Goal: Information Seeking & Learning: Learn about a topic

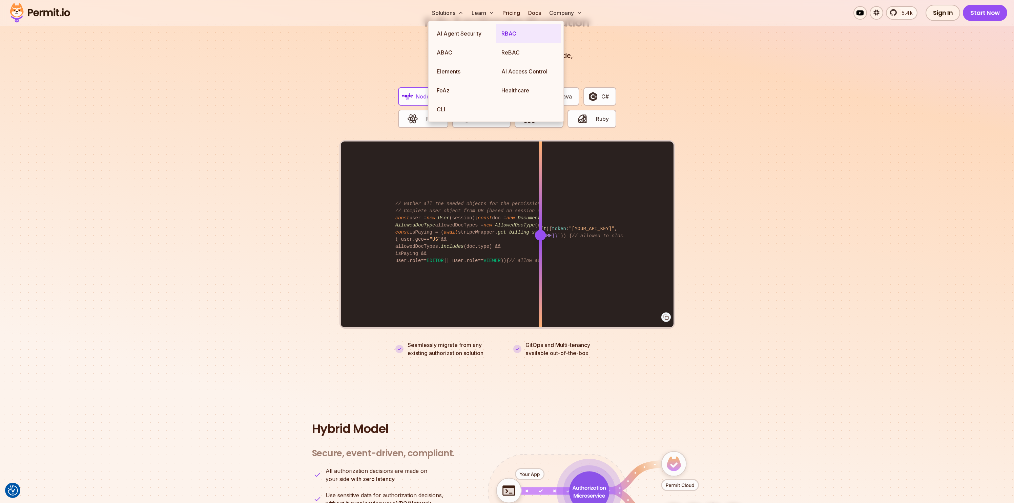
scroll to position [1294, 0]
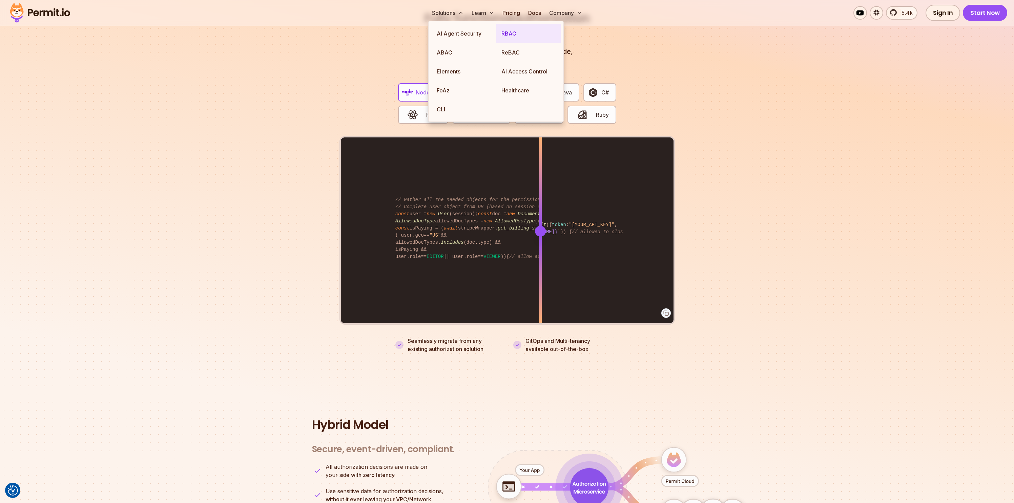
click at [509, 35] on link "RBAC" at bounding box center [528, 33] width 65 height 19
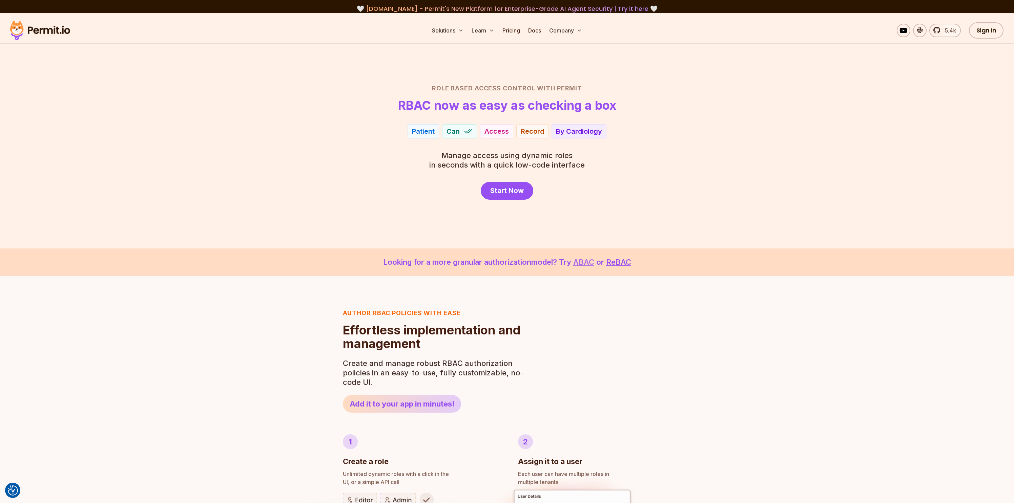
click at [584, 263] on link "ABAC" at bounding box center [583, 262] width 21 height 9
click at [617, 259] on link "ReBAC" at bounding box center [618, 262] width 25 height 9
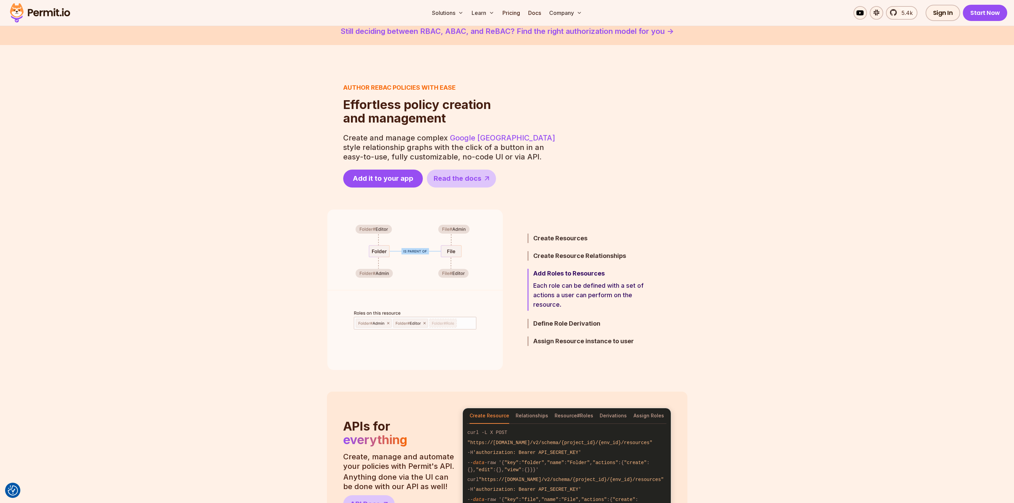
scroll to position [272, 0]
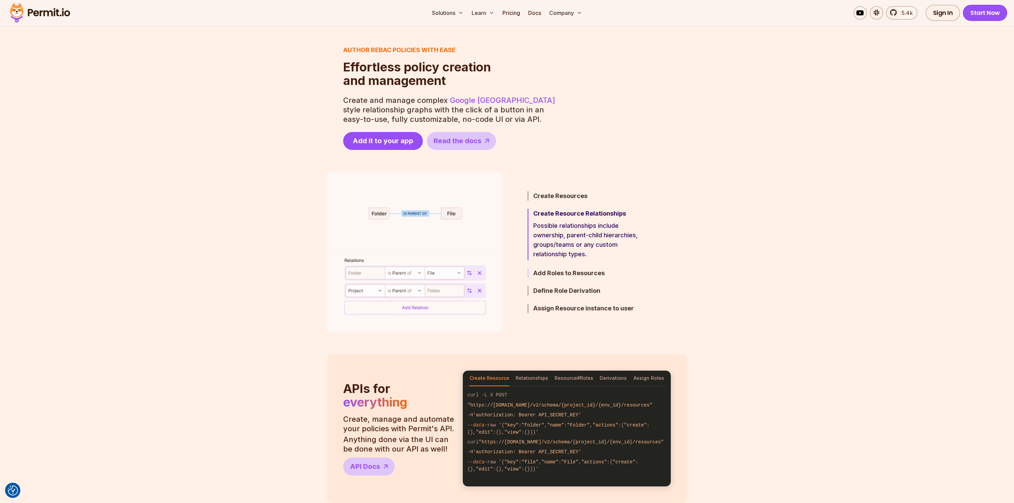
click at [567, 276] on h3 "Add Roles to Resources" at bounding box center [592, 273] width 118 height 9
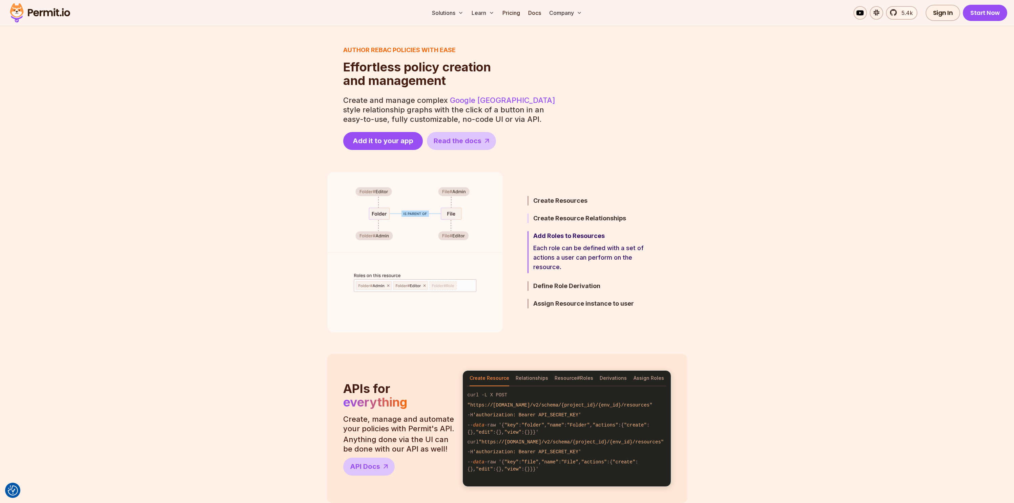
click at [563, 221] on h3 "Create Resource Relationships" at bounding box center [592, 218] width 118 height 9
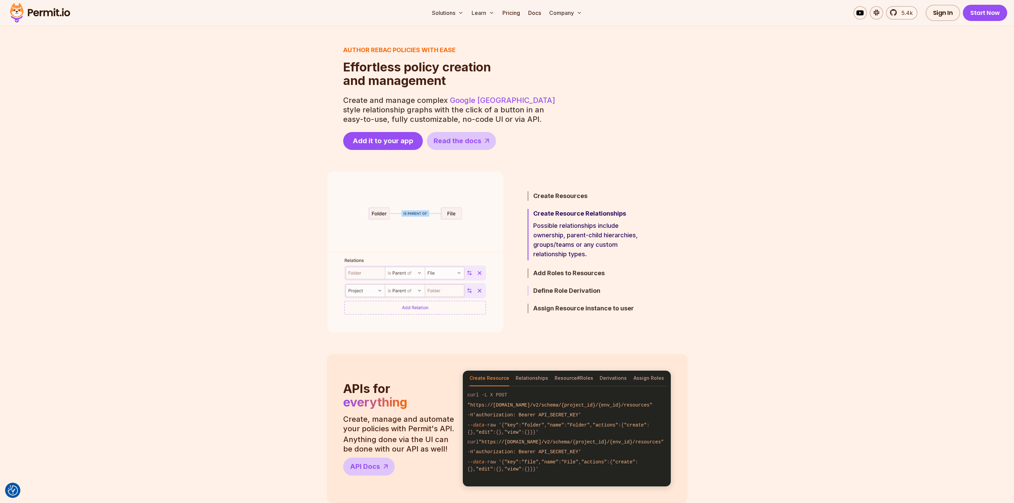
click at [559, 289] on h3 "Define Role Derivation" at bounding box center [592, 290] width 118 height 9
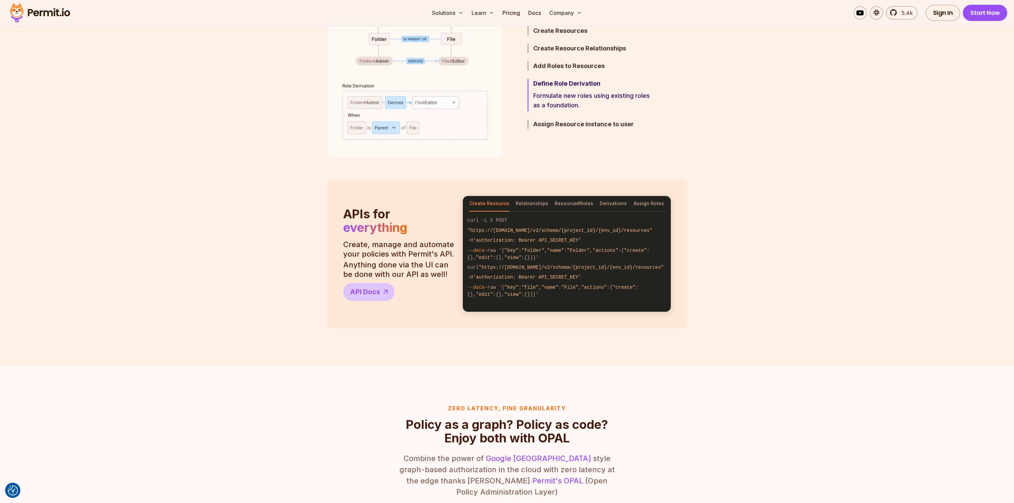
scroll to position [0, 0]
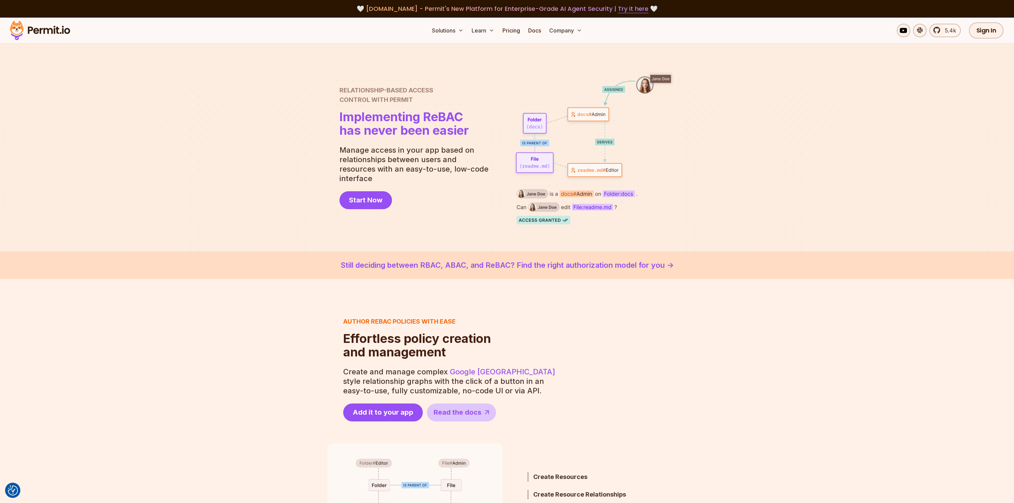
click at [48, 27] on img at bounding box center [40, 30] width 66 height 23
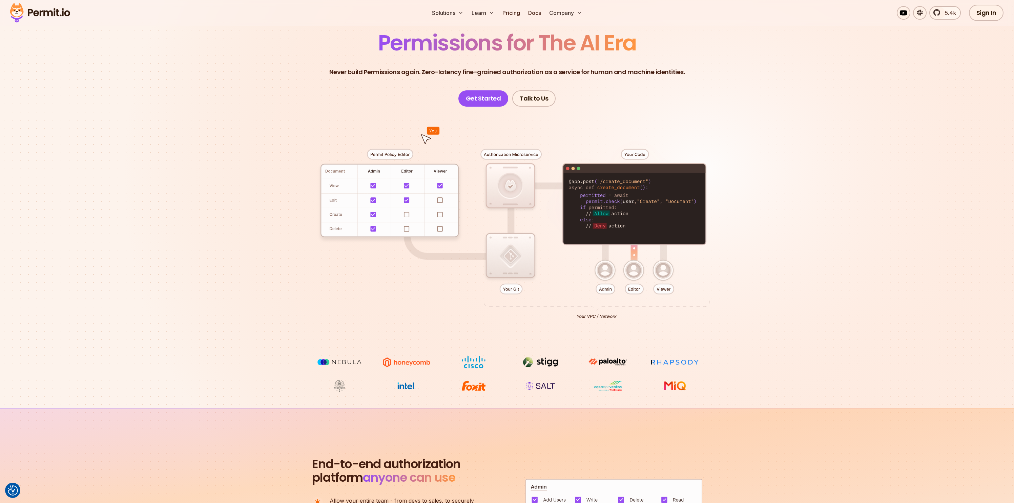
scroll to position [328, 0]
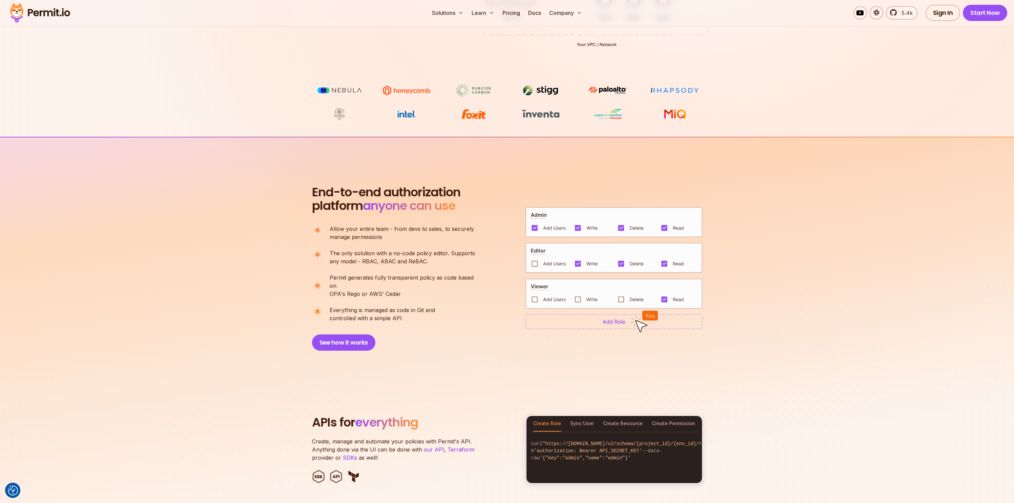
click at [535, 262] on img at bounding box center [613, 258] width 177 height 30
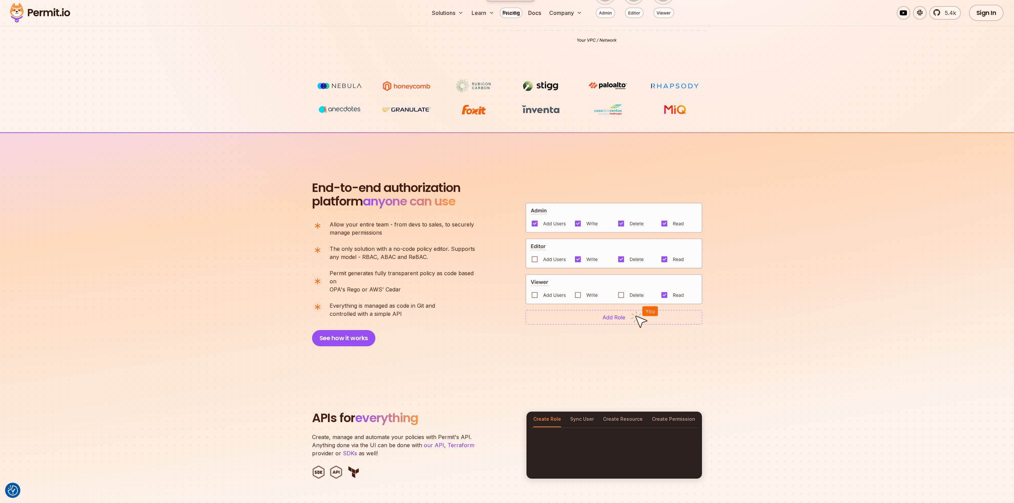
scroll to position [0, 0]
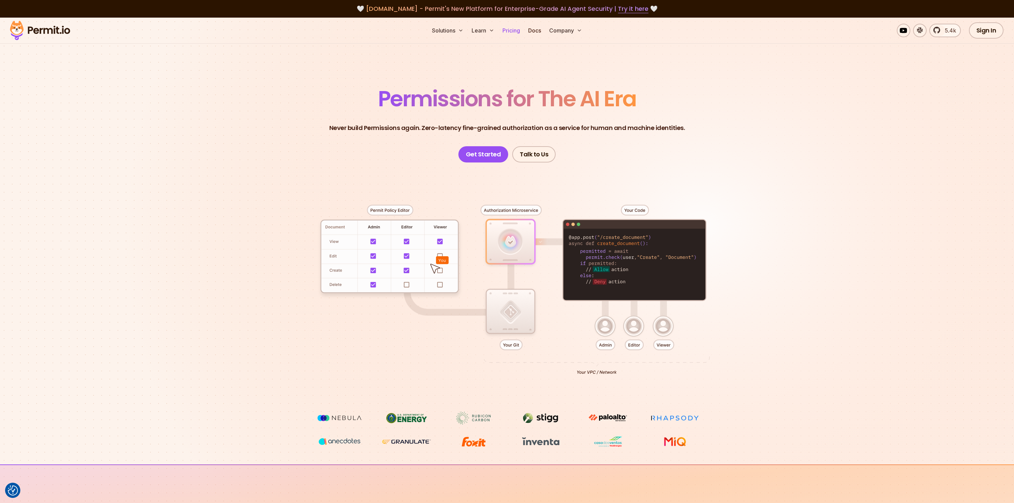
click at [516, 32] on link "Pricing" at bounding box center [511, 31] width 23 height 14
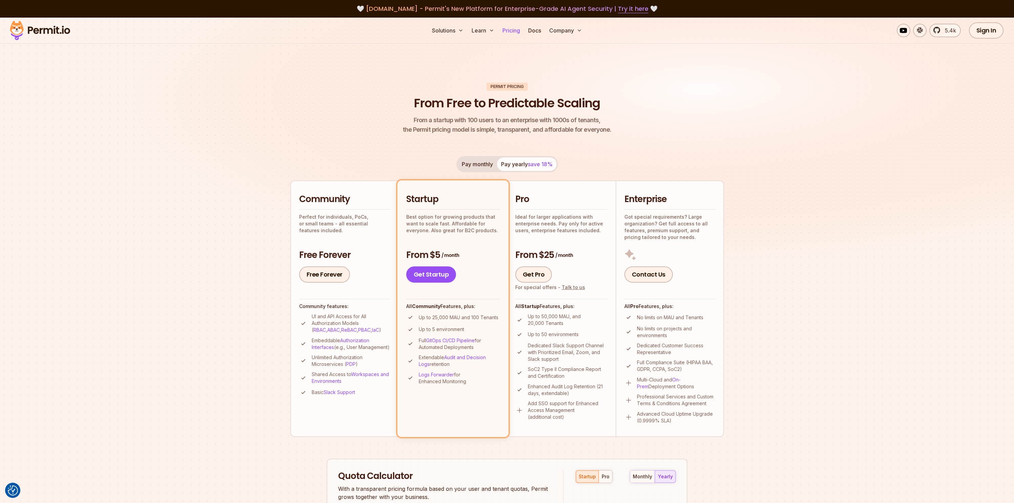
click at [512, 35] on link "Pricing" at bounding box center [511, 31] width 23 height 14
click at [509, 26] on link "Pricing" at bounding box center [511, 31] width 23 height 14
click at [510, 29] on link "Pricing" at bounding box center [511, 31] width 23 height 14
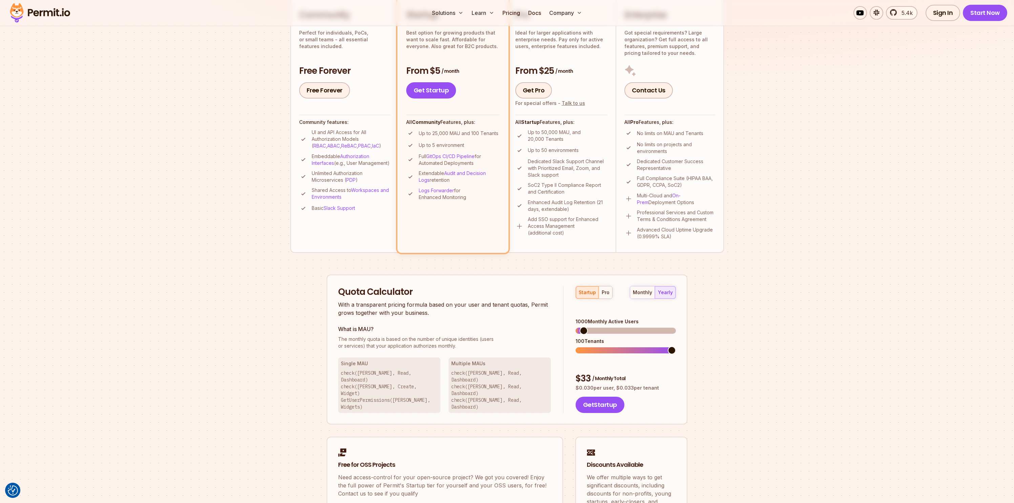
scroll to position [147, 0]
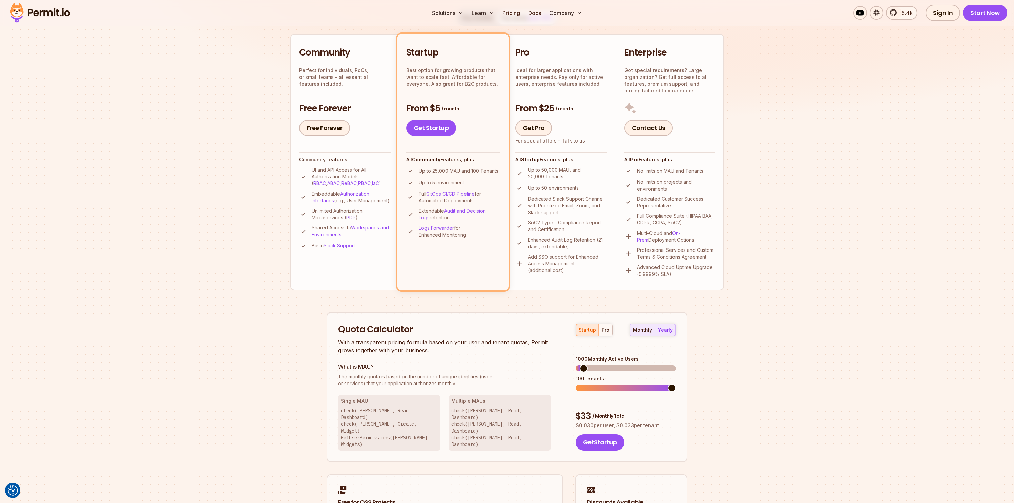
click at [650, 335] on button "monthly" at bounding box center [642, 330] width 25 height 12
click at [646, 333] on div "monthly yearly" at bounding box center [653, 330] width 46 height 13
click at [676, 330] on div "Quota Calculator With a transparent pricing formula based on your user and tena…" at bounding box center [506, 387] width 361 height 150
click at [672, 330] on div "yearly" at bounding box center [665, 330] width 15 height 7
click at [646, 333] on div "monthly" at bounding box center [642, 330] width 19 height 7
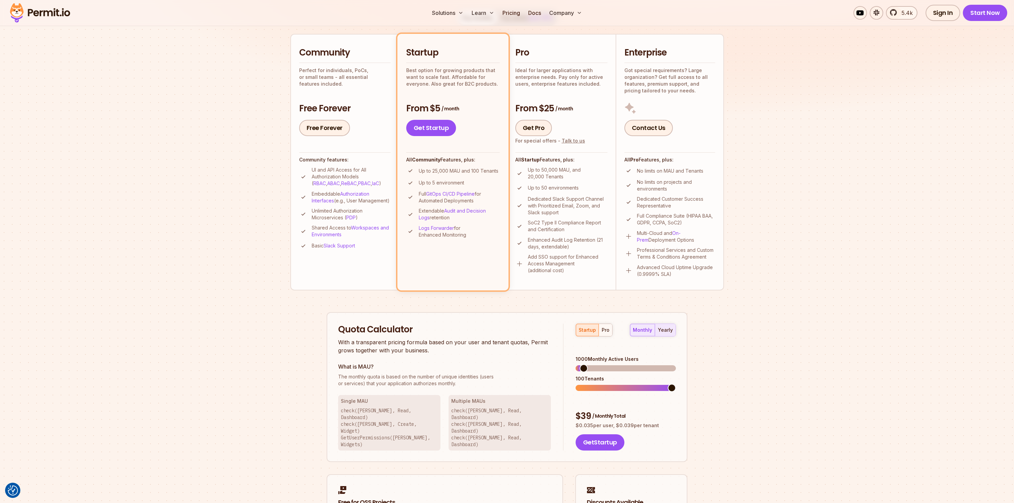
click at [662, 332] on div "yearly" at bounding box center [665, 330] width 15 height 7
click at [649, 333] on div "monthly" at bounding box center [642, 330] width 19 height 7
click at [661, 332] on div "yearly" at bounding box center [665, 330] width 15 height 7
click at [631, 364] on span at bounding box center [630, 368] width 8 height 8
click at [575, 364] on span at bounding box center [579, 368] width 8 height 8
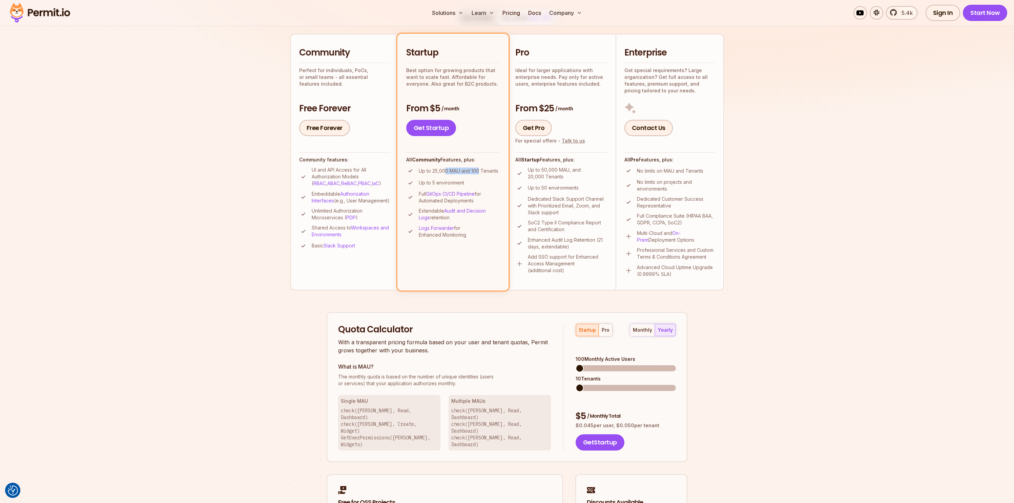
drag, startPoint x: 444, startPoint y: 171, endPoint x: 480, endPoint y: 171, distance: 35.6
click at [480, 171] on p "Up to 25,000 MAU and 100 Tenants" at bounding box center [459, 171] width 80 height 7
click at [425, 173] on p "Up to 25,000 MAU and 100 Tenants" at bounding box center [459, 171] width 80 height 7
drag, startPoint x: 420, startPoint y: 172, endPoint x: 450, endPoint y: 177, distance: 30.3
click at [449, 177] on ul "Up to 25,000 MAU and 100 Tenants Up to 5 environment Full GitOps CI/CD Pipeline…" at bounding box center [452, 203] width 93 height 72
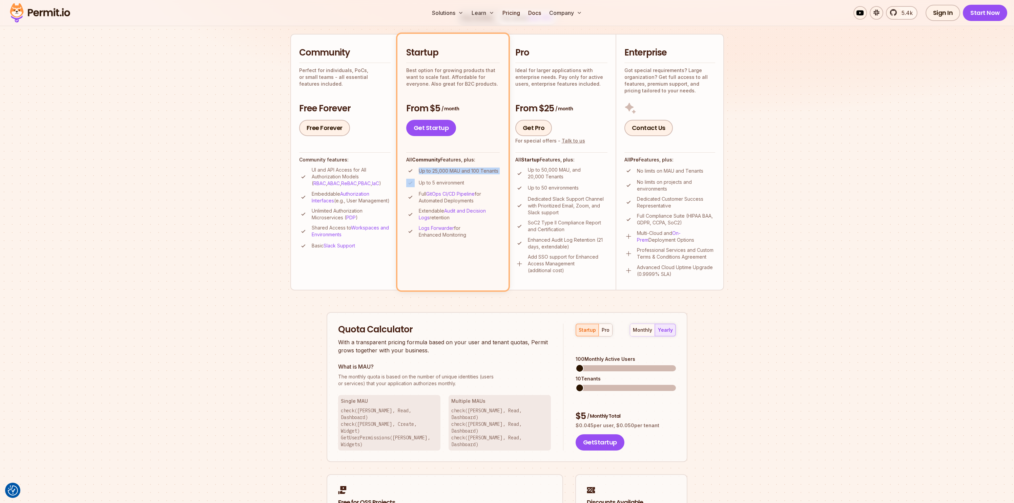
click at [457, 176] on ul "Up to 25,000 MAU and 100 Tenants Up to 5 environment Full GitOps CI/CD Pipeline…" at bounding box center [452, 203] width 93 height 72
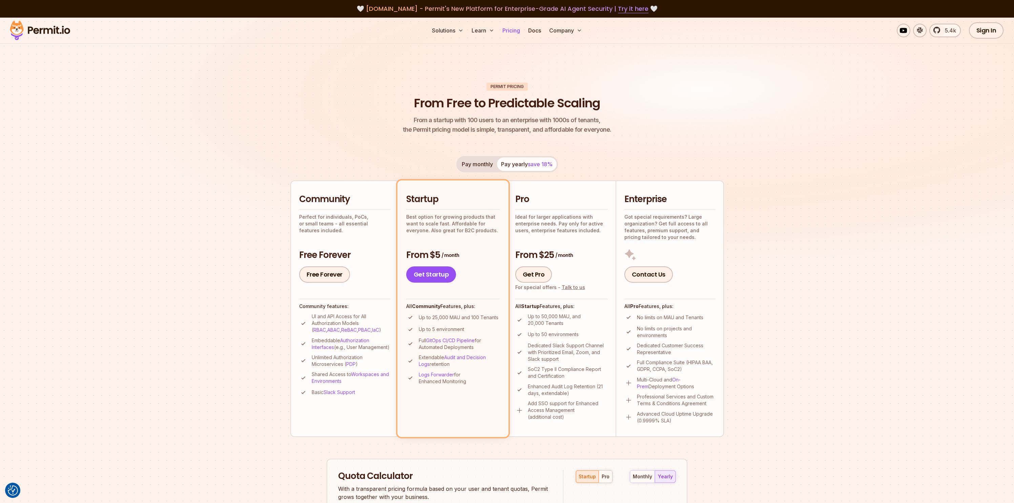
click at [517, 31] on link "Pricing" at bounding box center [511, 31] width 23 height 14
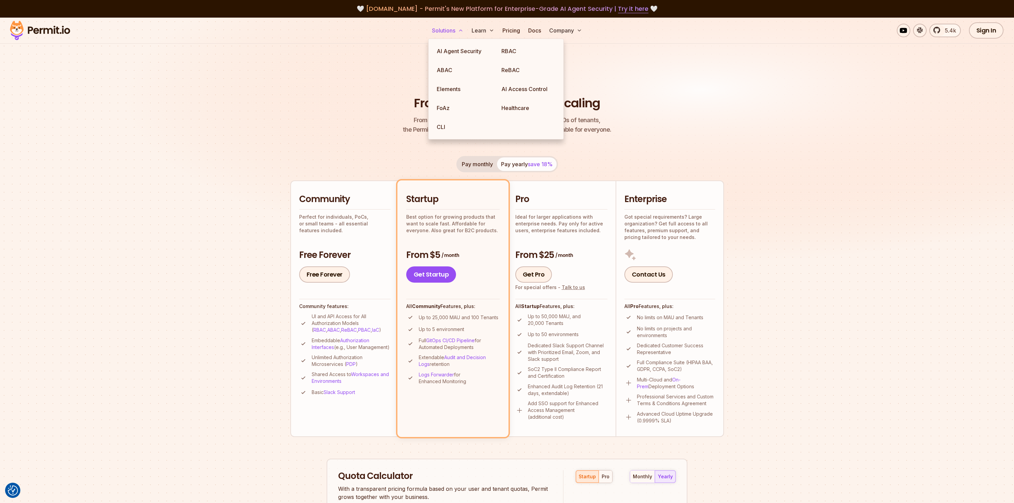
click at [451, 25] on button "Solutions" at bounding box center [447, 31] width 37 height 14
click at [530, 32] on link "Docs" at bounding box center [534, 31] width 18 height 14
